Goal: Transaction & Acquisition: Subscribe to service/newsletter

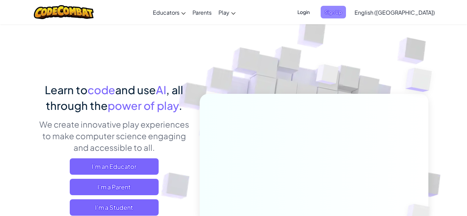
click at [346, 17] on span "Sign Up" at bounding box center [332, 12] width 25 height 13
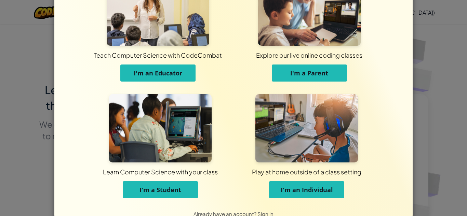
scroll to position [47, 0]
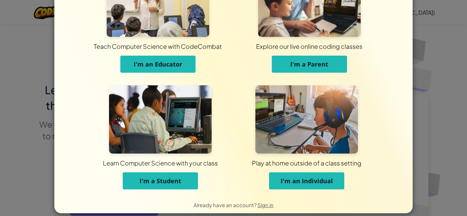
click at [177, 177] on span "I'm a Student" at bounding box center [160, 181] width 42 height 8
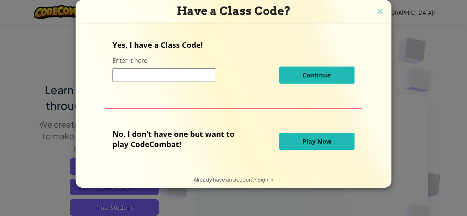
scroll to position [0, 0]
click at [267, 181] on span "Sign in" at bounding box center [265, 179] width 16 height 6
